Goal: Information Seeking & Learning: Find specific fact

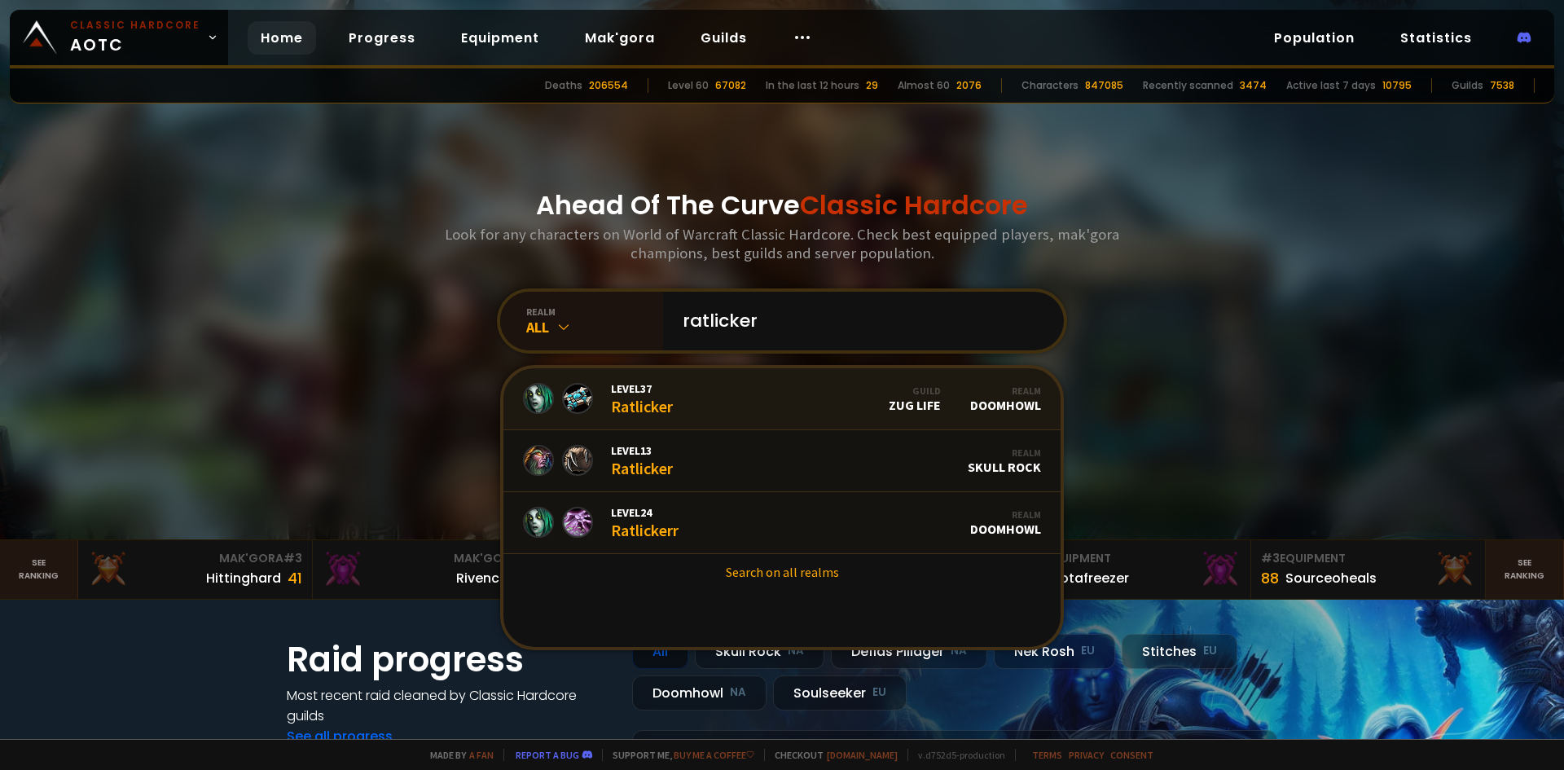
type input "ratlicker"
click at [786, 393] on link "Level 37 Ratlicker Guild Zug Life Realm Doomhowl" at bounding box center [781, 399] width 557 height 62
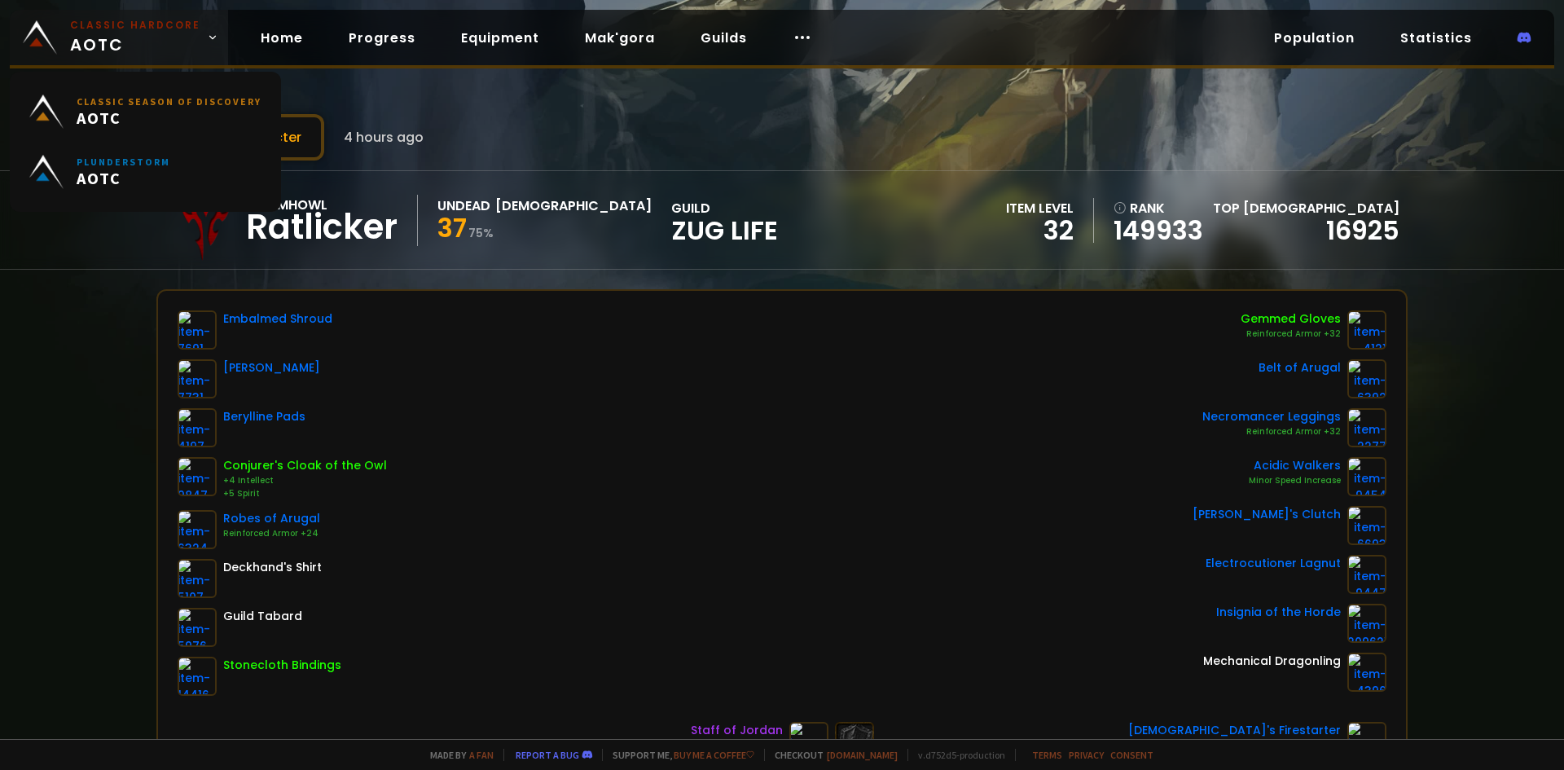
click at [138, 21] on small "Classic Hardcore" at bounding box center [135, 25] width 130 height 15
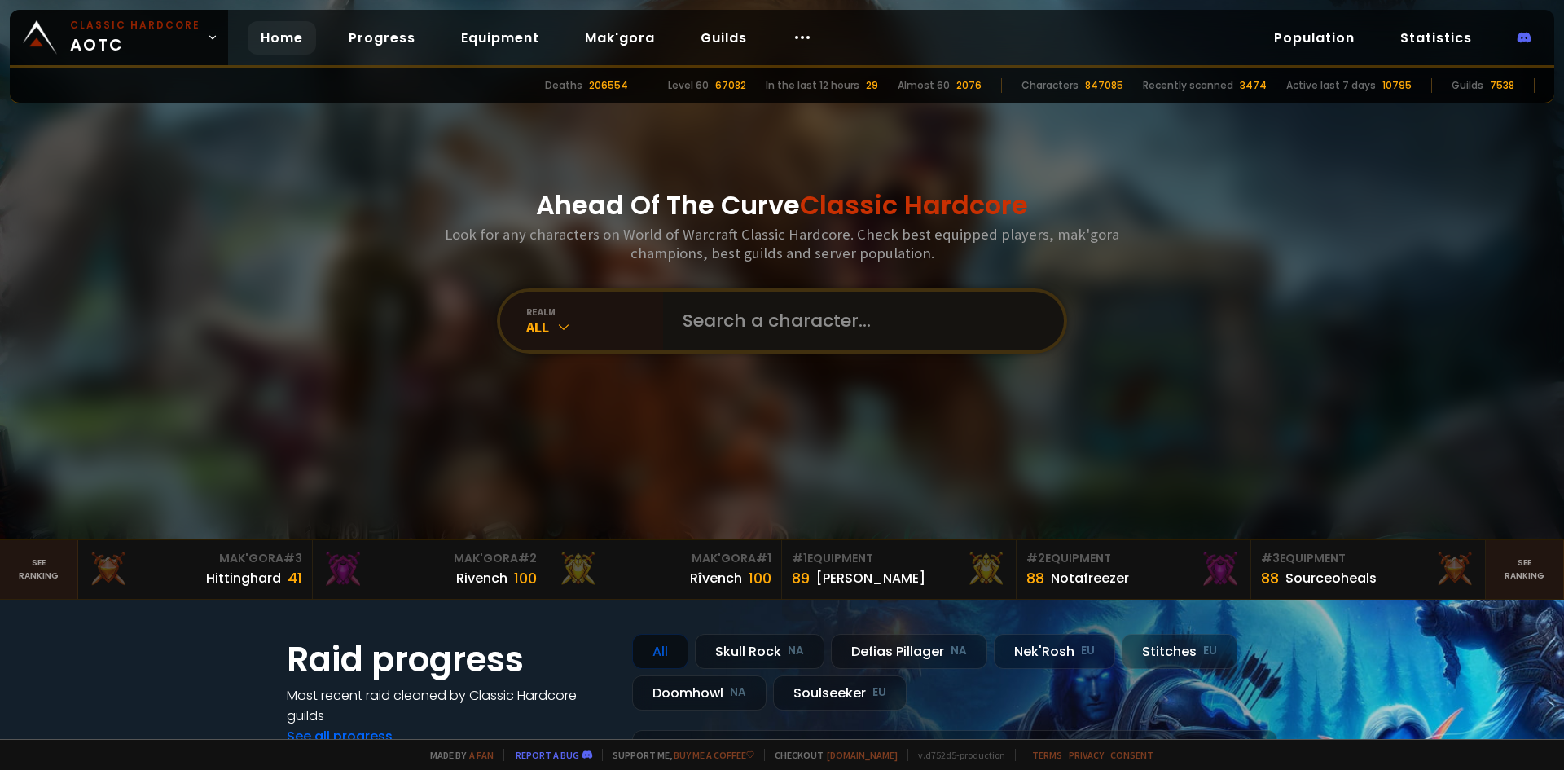
click at [864, 330] on input "text" at bounding box center [858, 321] width 371 height 59
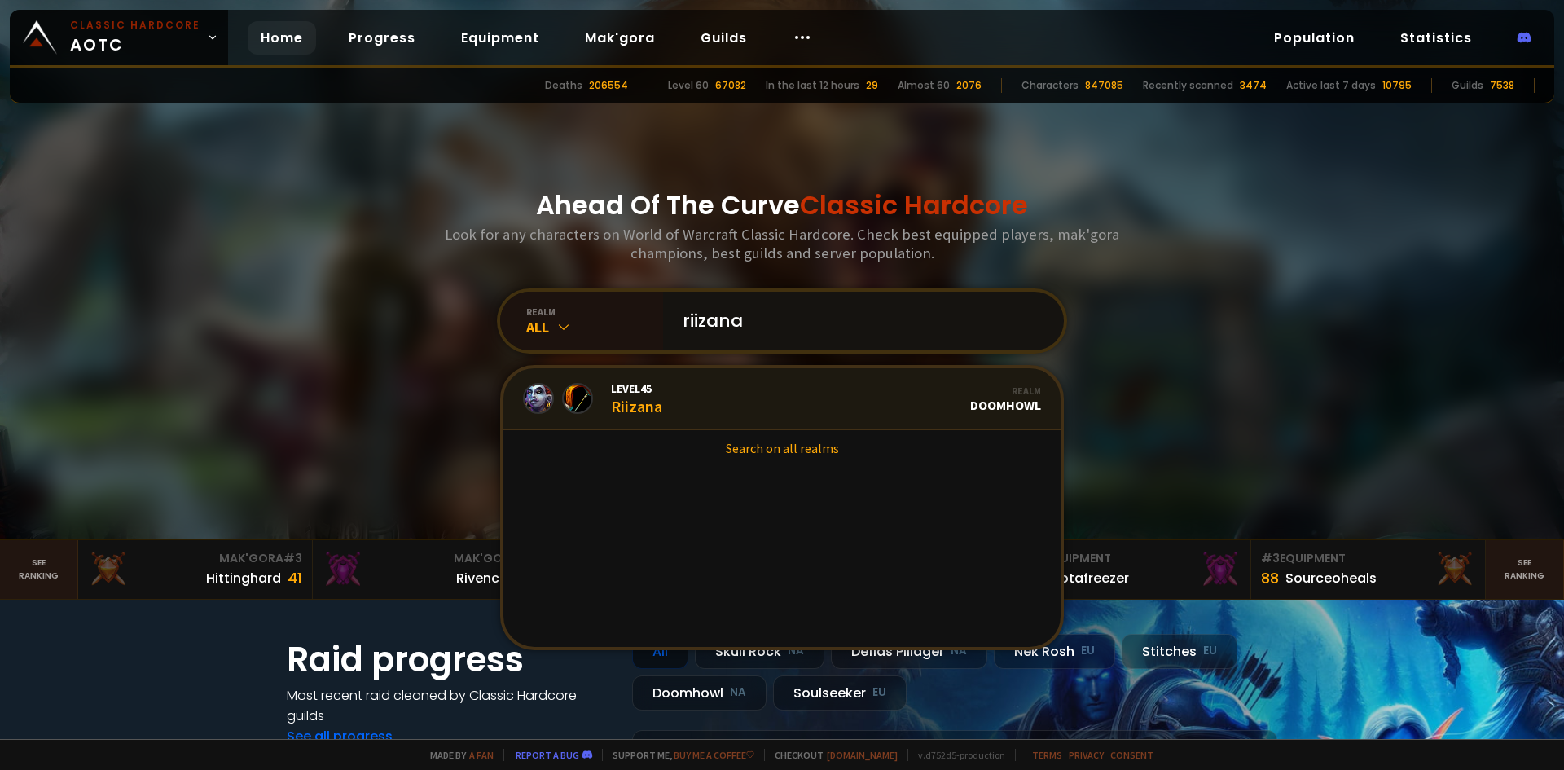
type input "riizana"
click at [819, 393] on link "Level 45 Riizana Realm Doomhowl" at bounding box center [781, 399] width 557 height 62
